Goal: Information Seeking & Learning: Learn about a topic

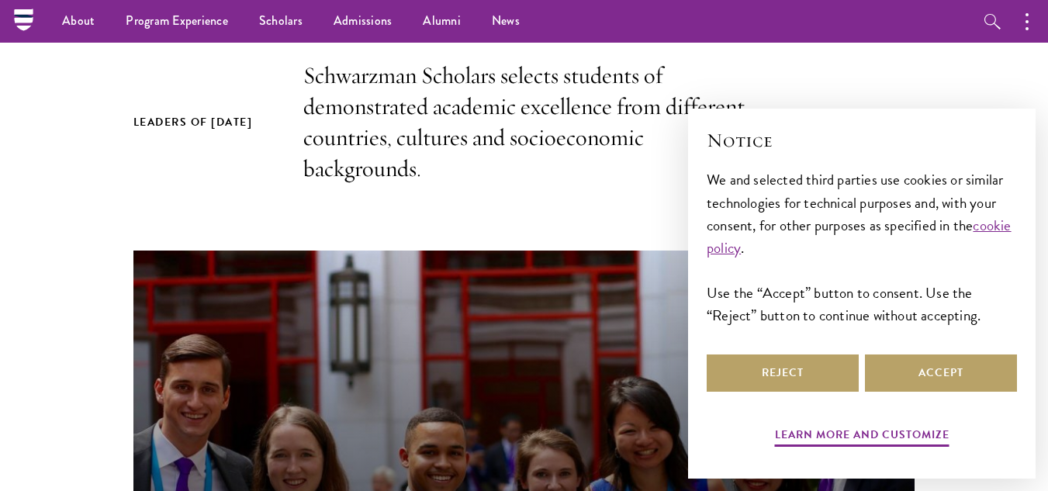
scroll to position [485, 0]
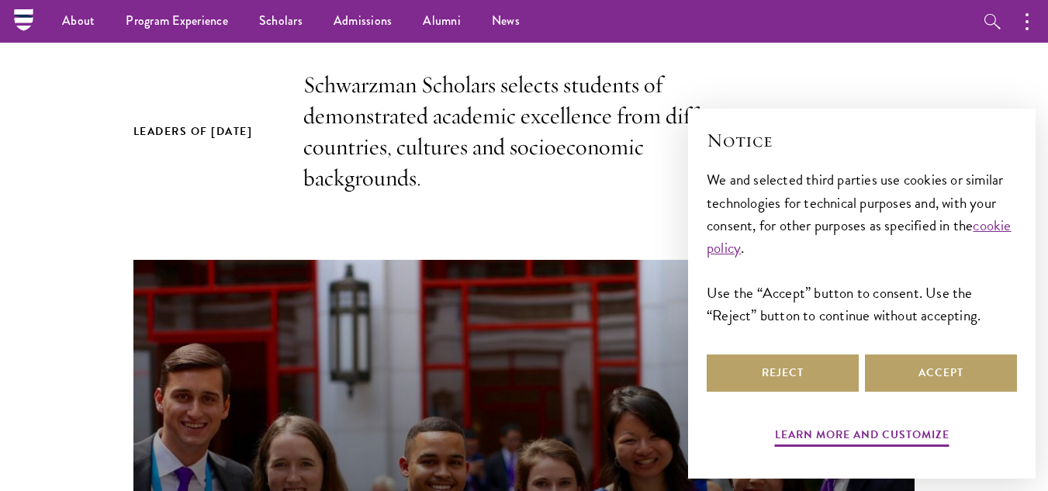
click at [531, 239] on section "Leaders of [DATE] Schwarzman Scholars selects students of demonstrated academic…" at bounding box center [524, 432] width 1048 height 725
click at [140, 194] on section "Leaders of [DATE] Schwarzman Scholars selects students of demonstrated academic…" at bounding box center [524, 432] width 1048 height 725
click at [785, 375] on button "Reject" at bounding box center [783, 372] width 152 height 37
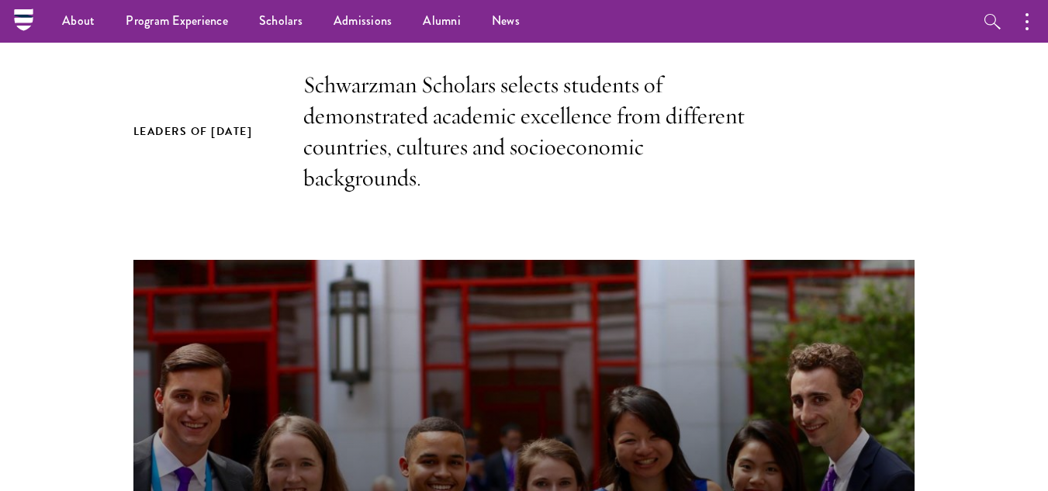
drag, startPoint x: 845, startPoint y: 174, endPoint x: 966, endPoint y: 182, distance: 122.1
click at [966, 182] on section "Leaders of [DATE] Schwarzman Scholars selects students of demonstrated academic…" at bounding box center [524, 432] width 1048 height 725
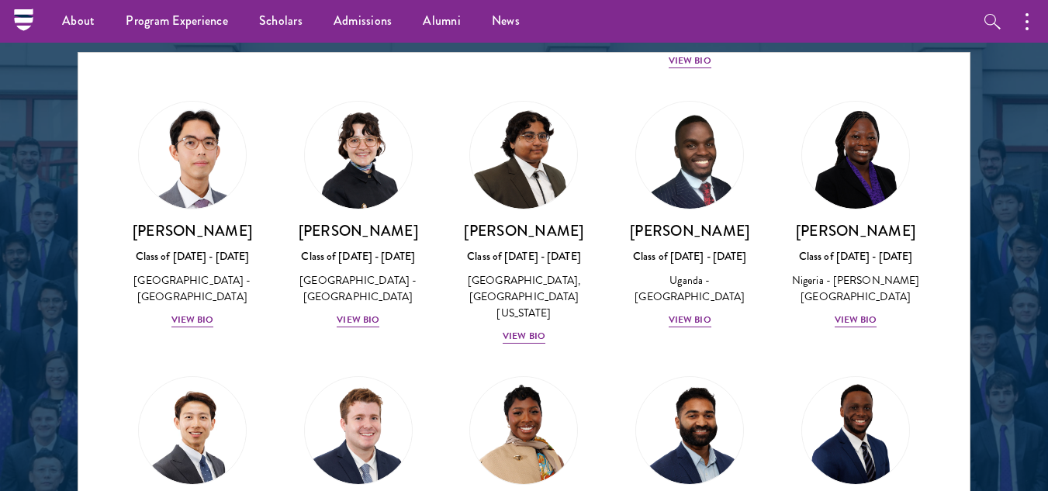
scroll to position [455, 0]
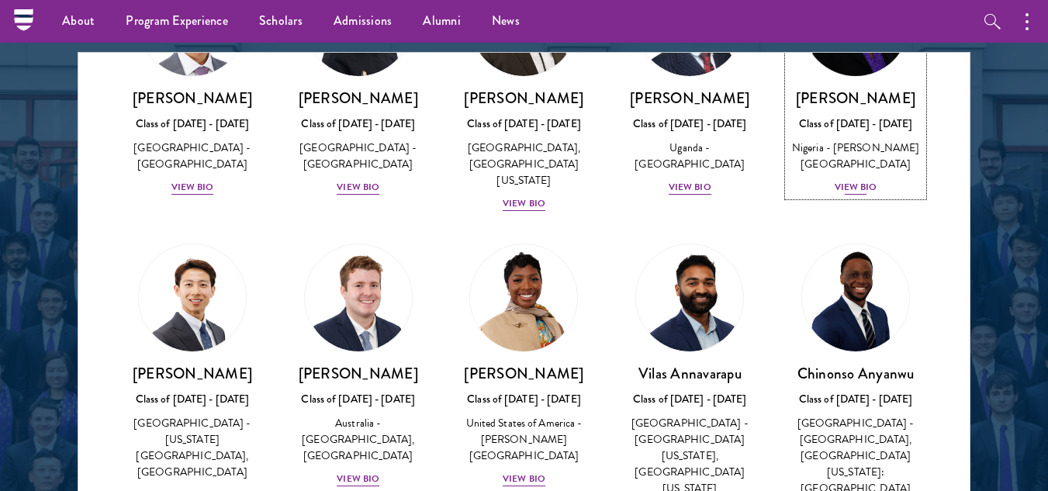
click at [849, 195] on div "View Bio" at bounding box center [856, 187] width 43 height 15
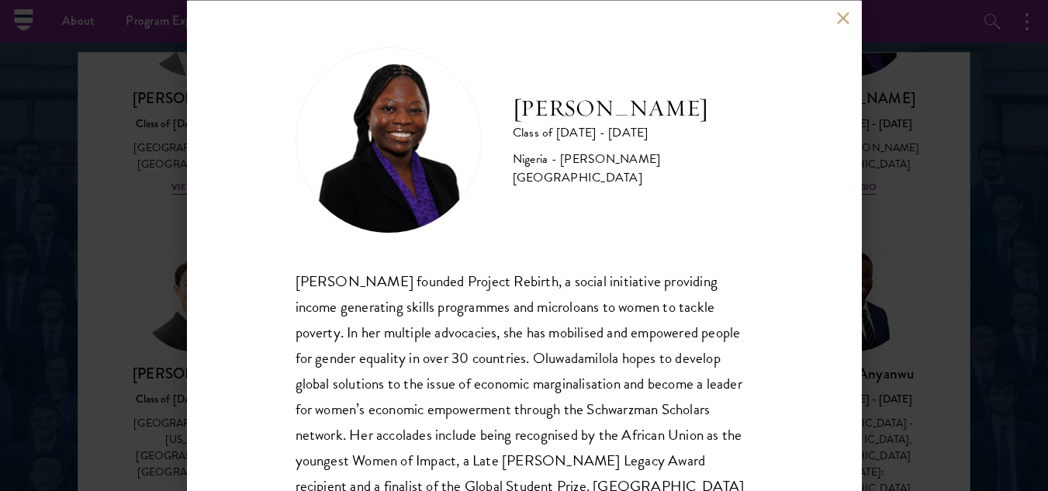
click at [608, 258] on div "[PERSON_NAME] Class of [DATE] - [DATE] [GEOGRAPHIC_DATA] - [PERSON_NAME][GEOGRA…" at bounding box center [525, 285] width 458 height 477
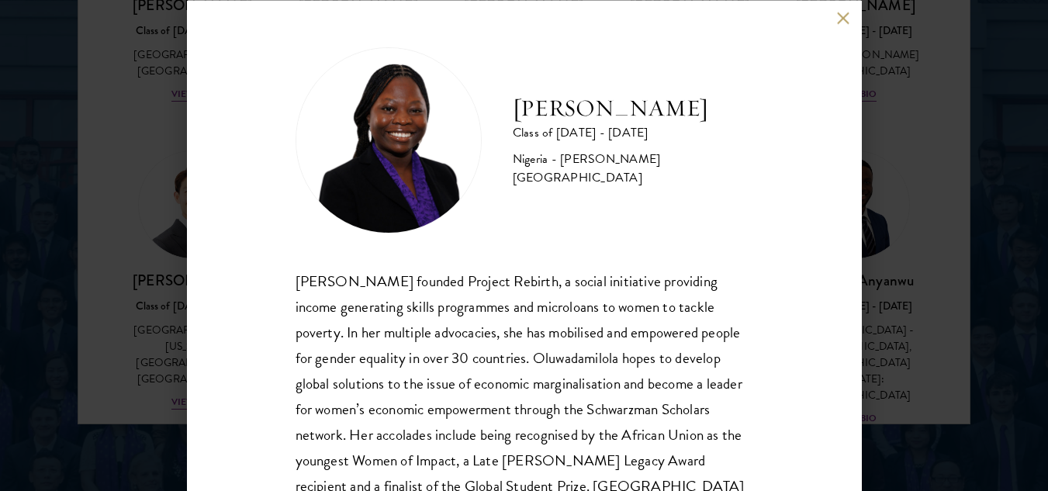
click at [935, 129] on div "[PERSON_NAME] Class of [DATE] - [DATE] [GEOGRAPHIC_DATA] - [PERSON_NAME][GEOGRA…" at bounding box center [524, 245] width 1048 height 491
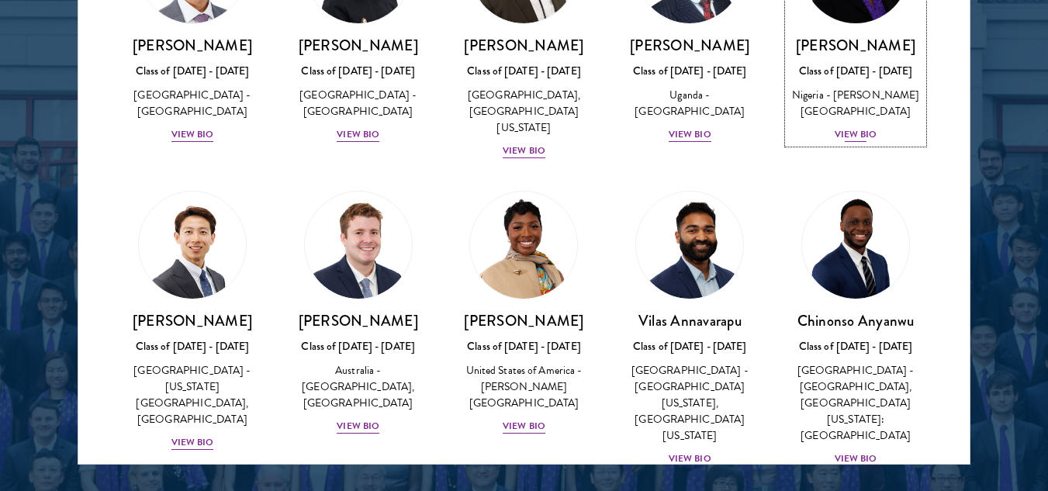
scroll to position [371, 0]
